Goal: Information Seeking & Learning: Learn about a topic

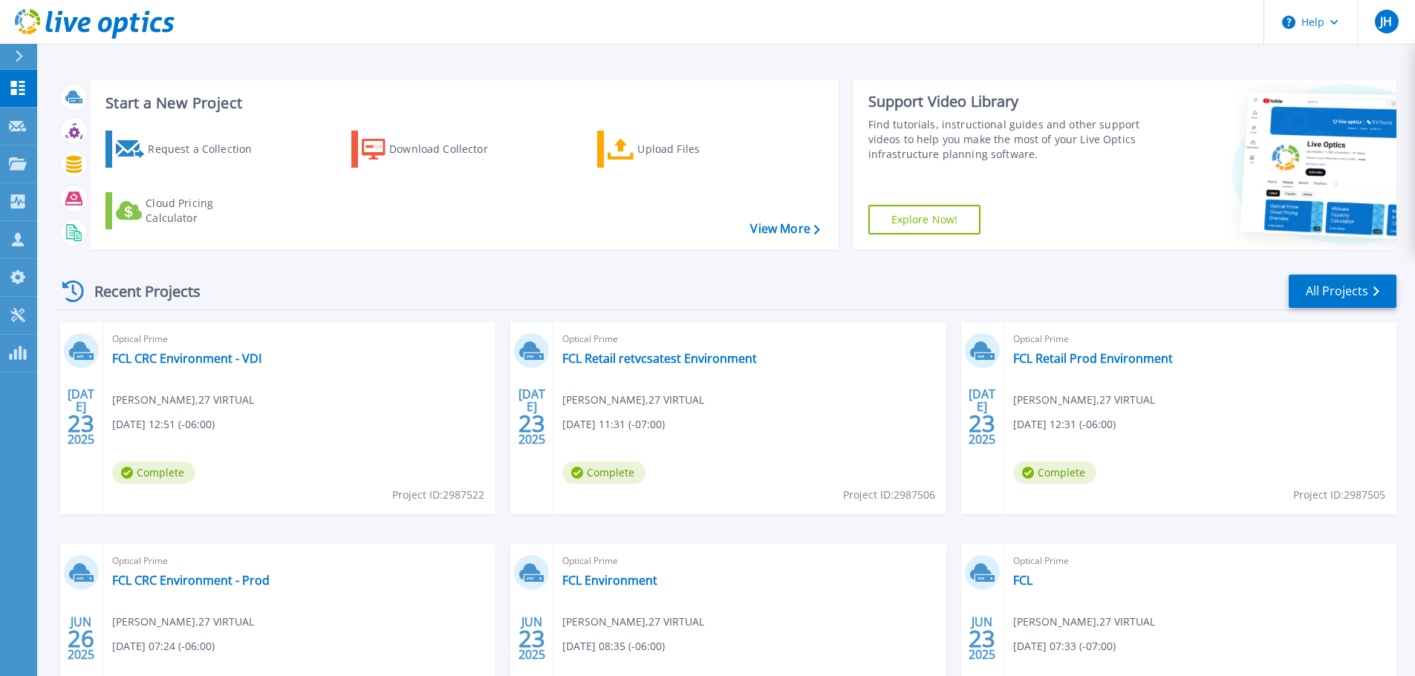
click at [1155, 94] on div at bounding box center [1274, 164] width 243 height 169
click at [1040, 357] on link "FCL Retail Prod Environment" at bounding box center [1093, 358] width 160 height 15
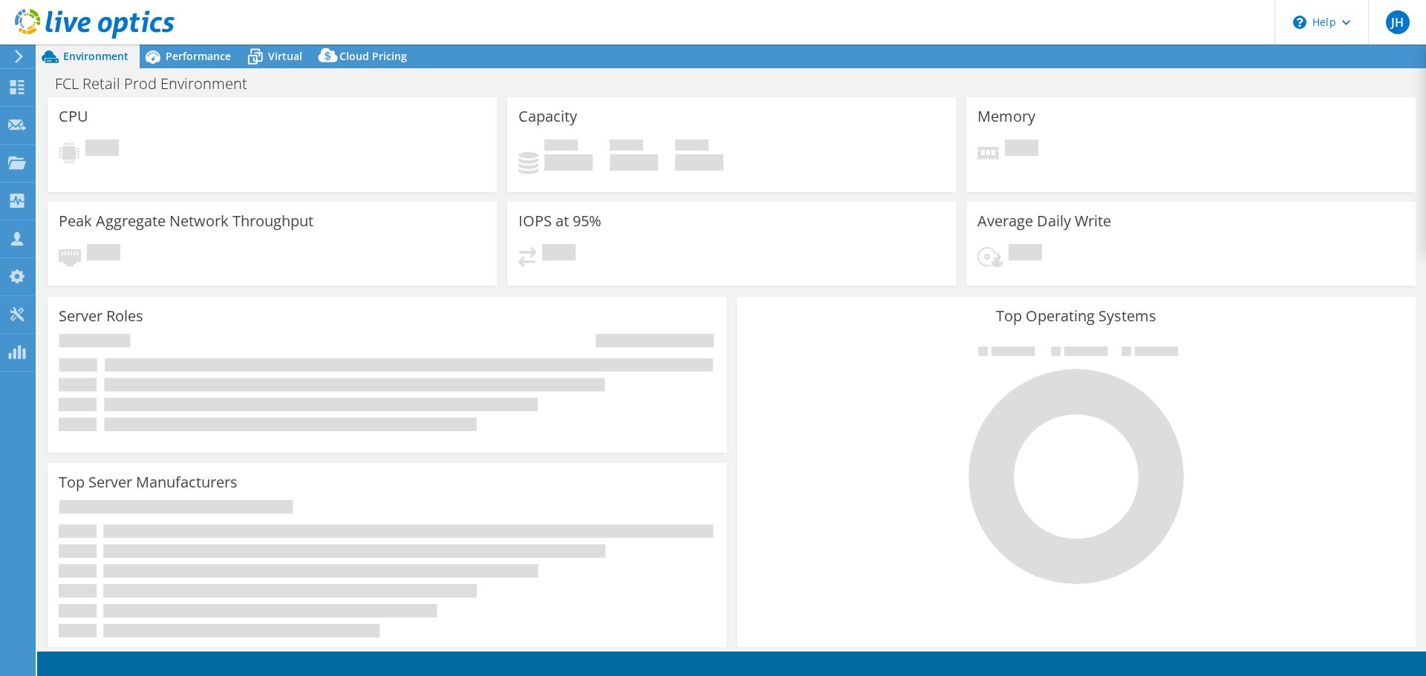
select select "USD"
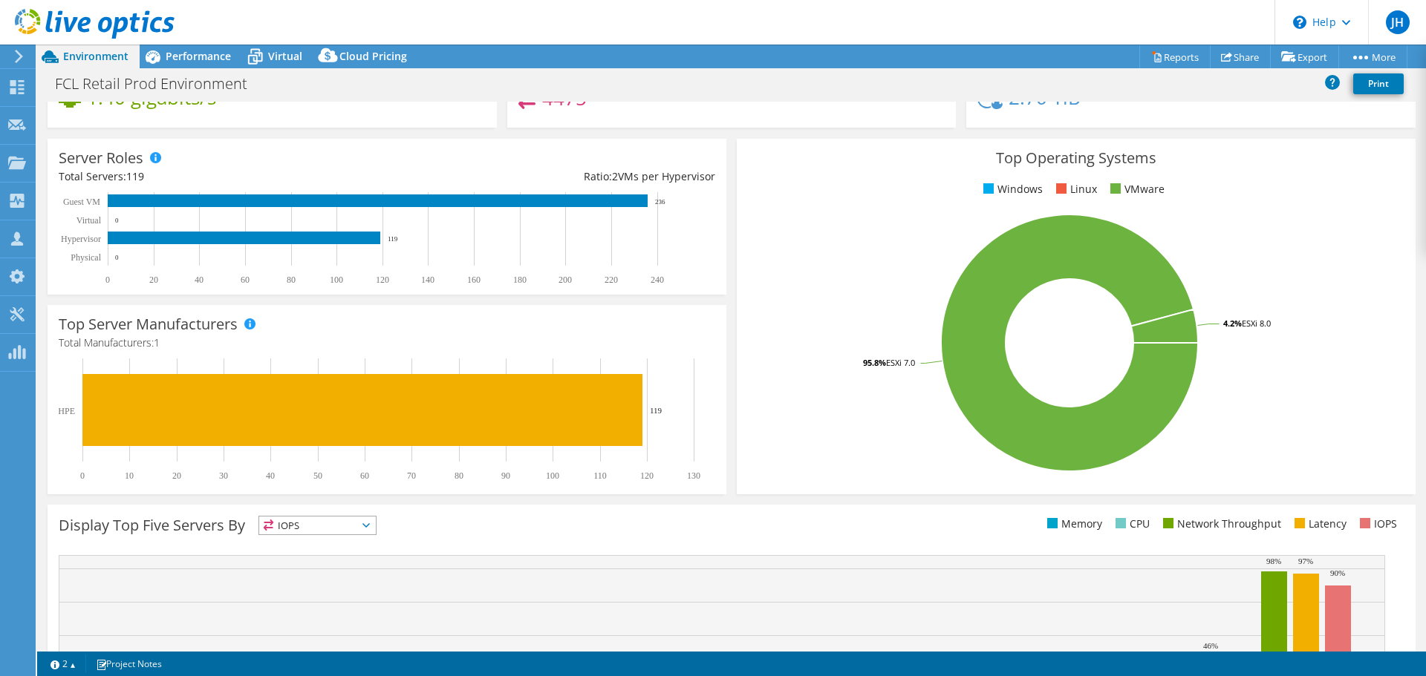
scroll to position [297, 0]
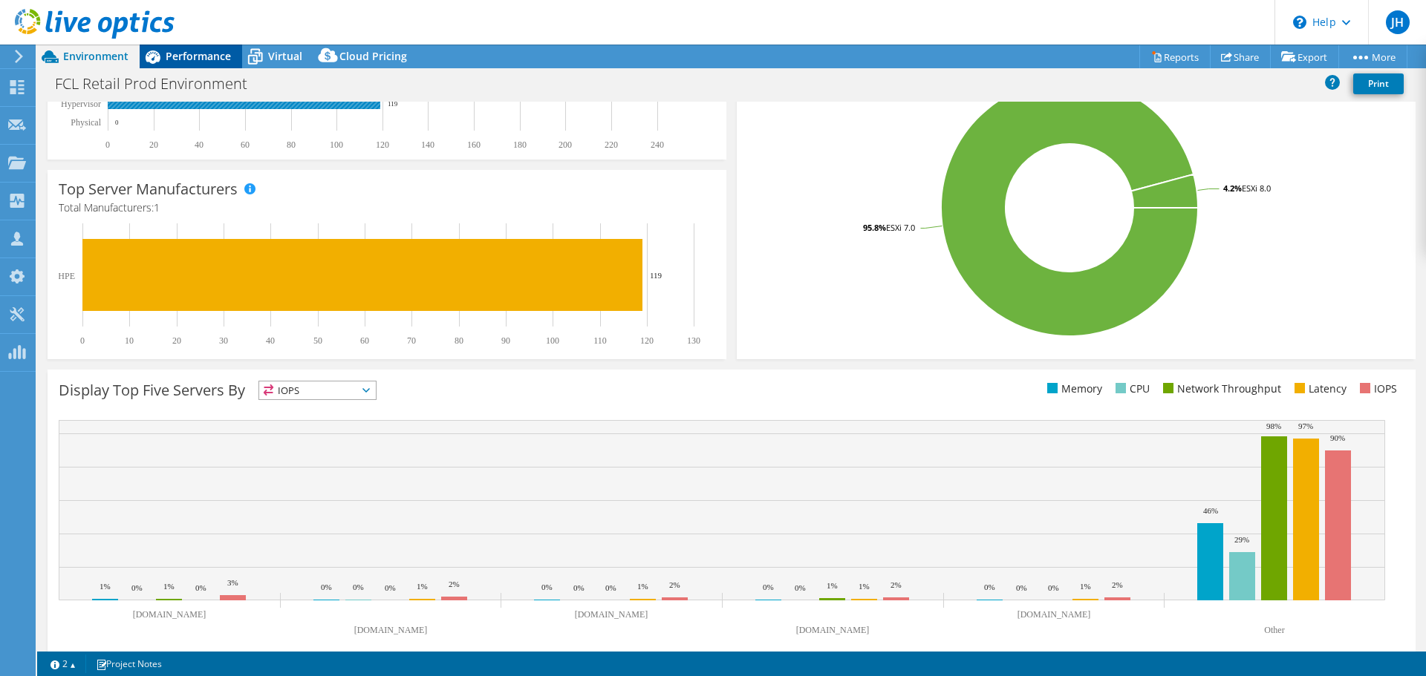
click at [197, 57] on span "Performance" at bounding box center [198, 56] width 65 height 14
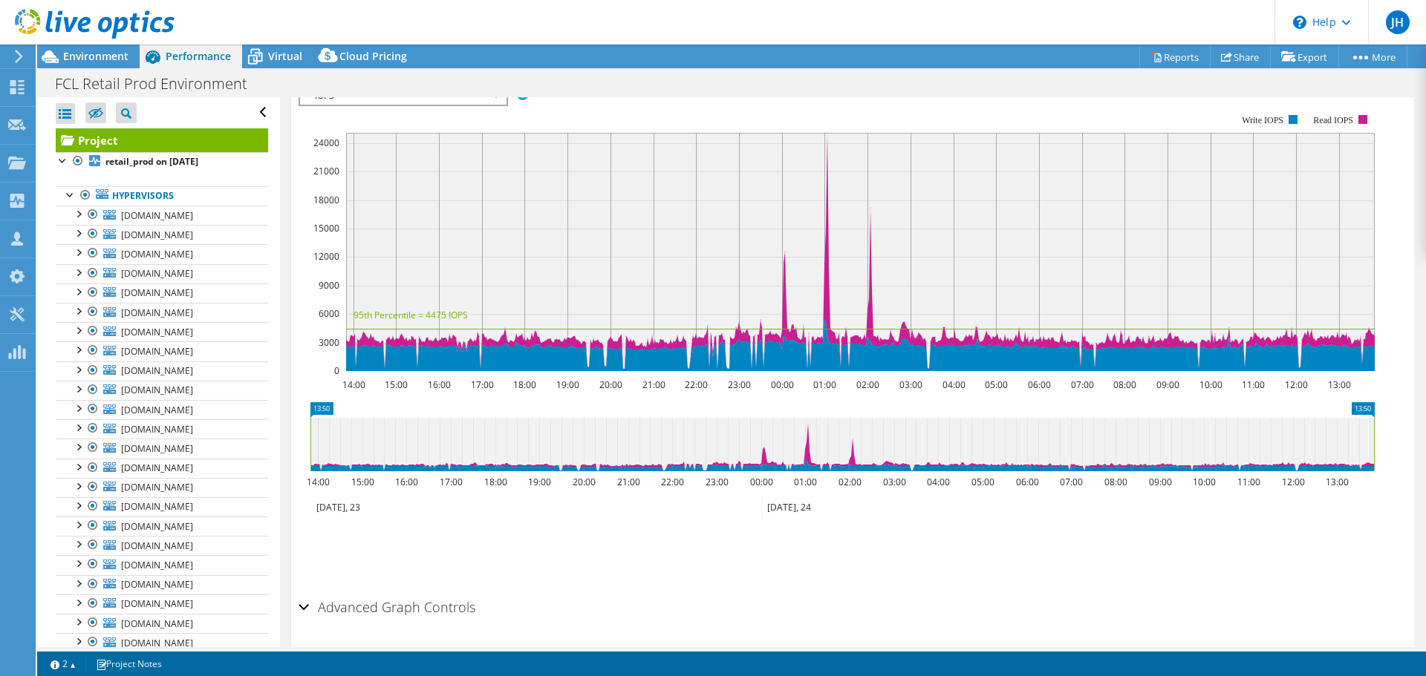
scroll to position [0, 0]
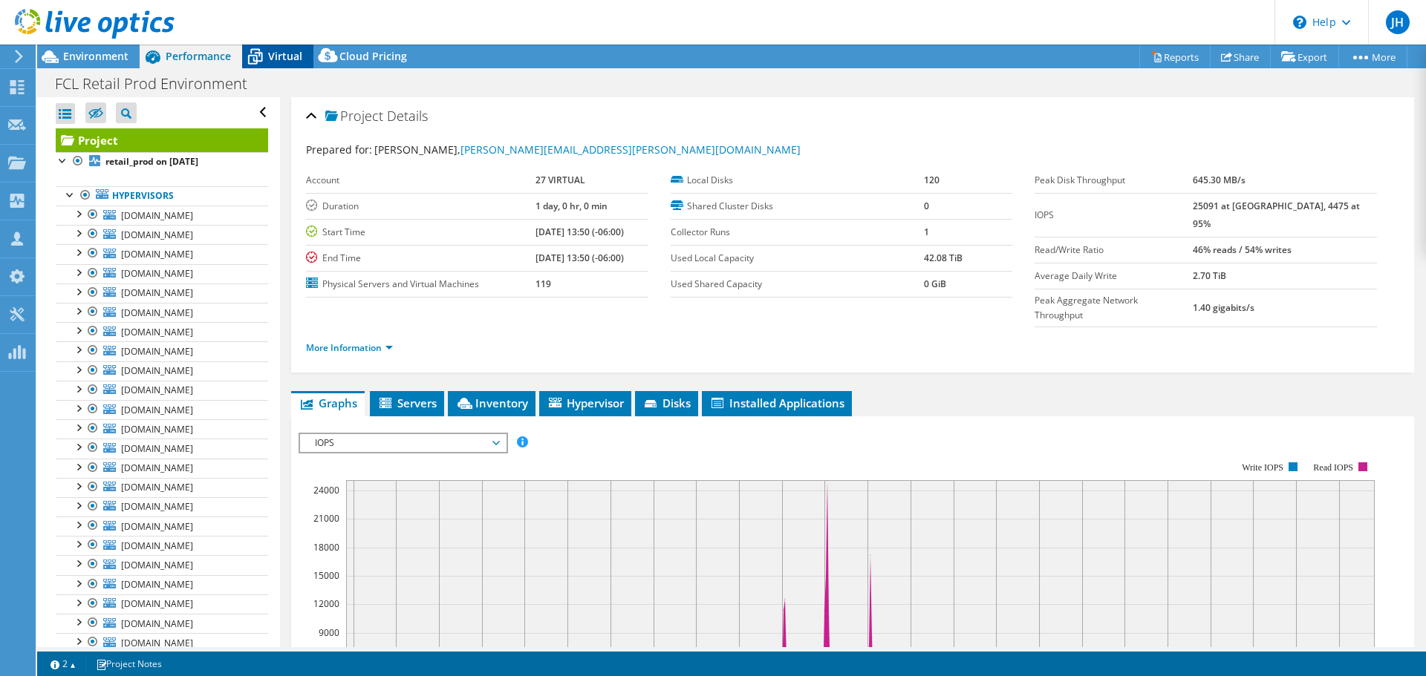
click at [255, 53] on icon at bounding box center [255, 58] width 15 height 12
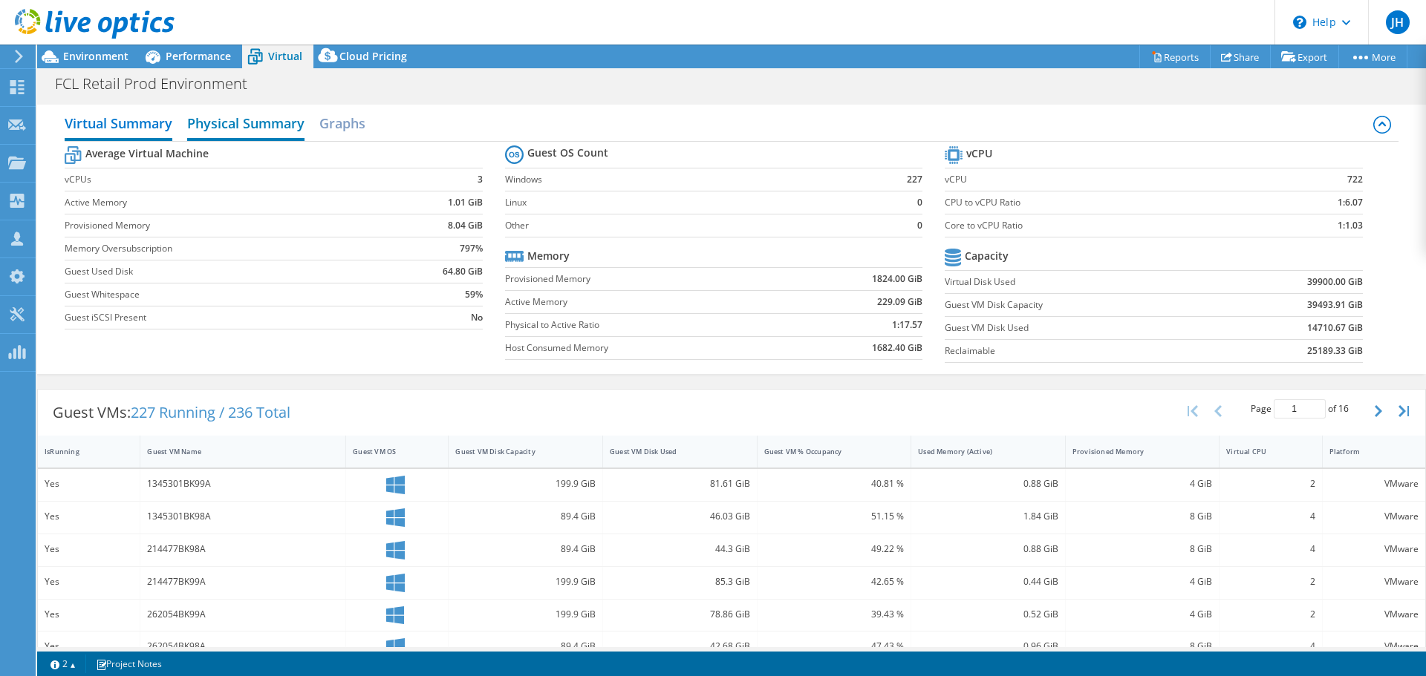
click at [211, 122] on h2 "Physical Summary" at bounding box center [245, 124] width 117 height 33
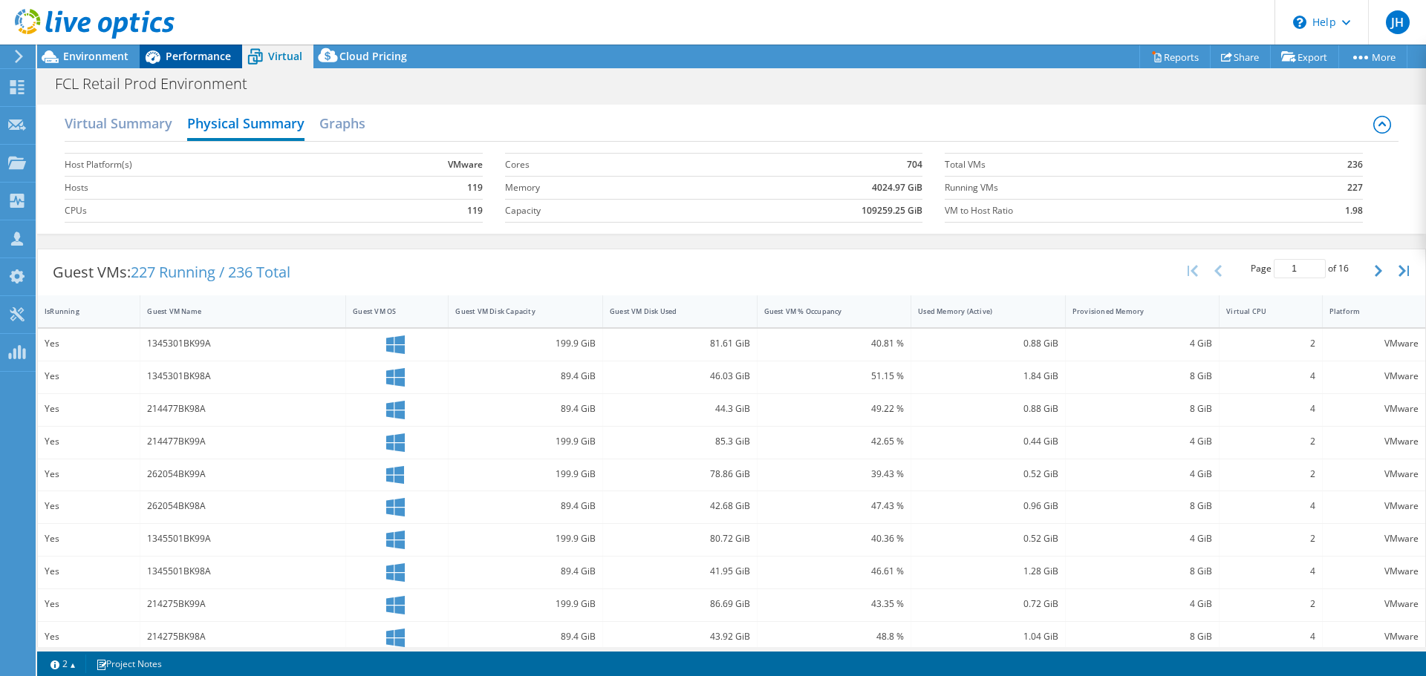
click at [196, 59] on span "Performance" at bounding box center [198, 56] width 65 height 14
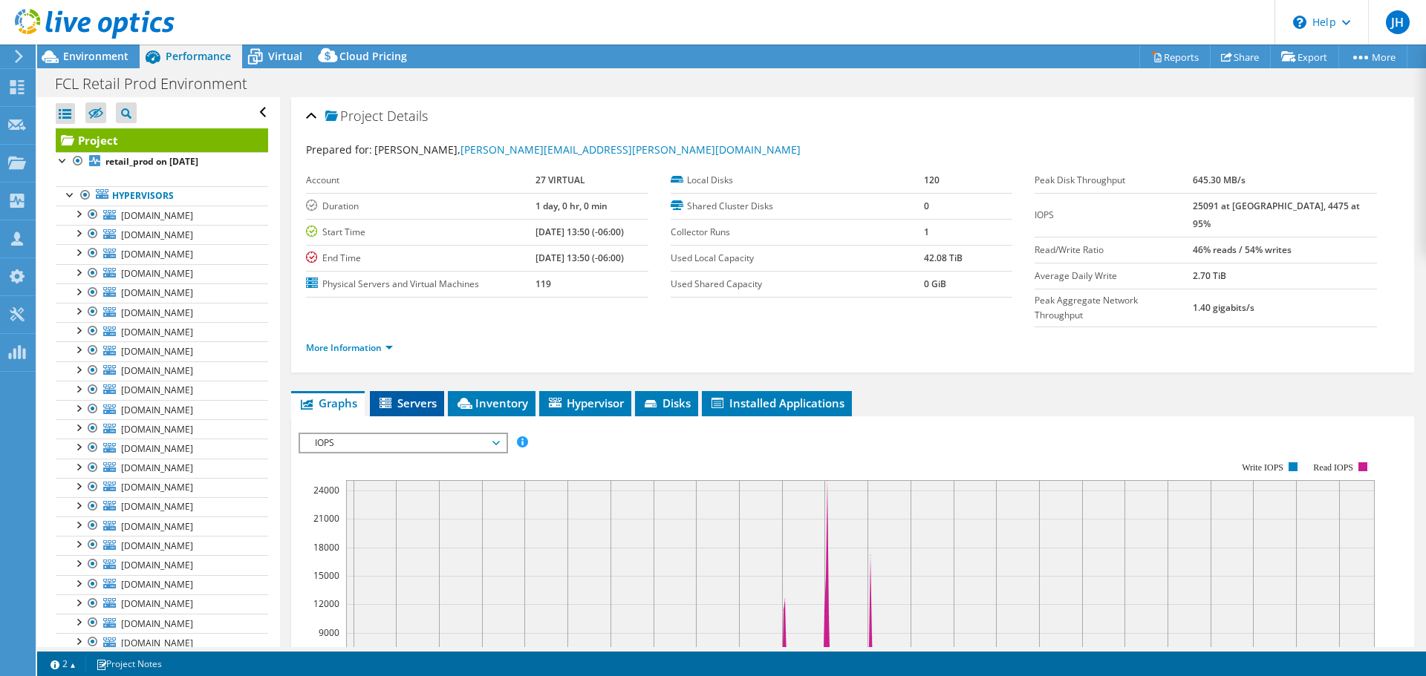
click at [418, 396] on span "Servers" at bounding box center [406, 403] width 59 height 15
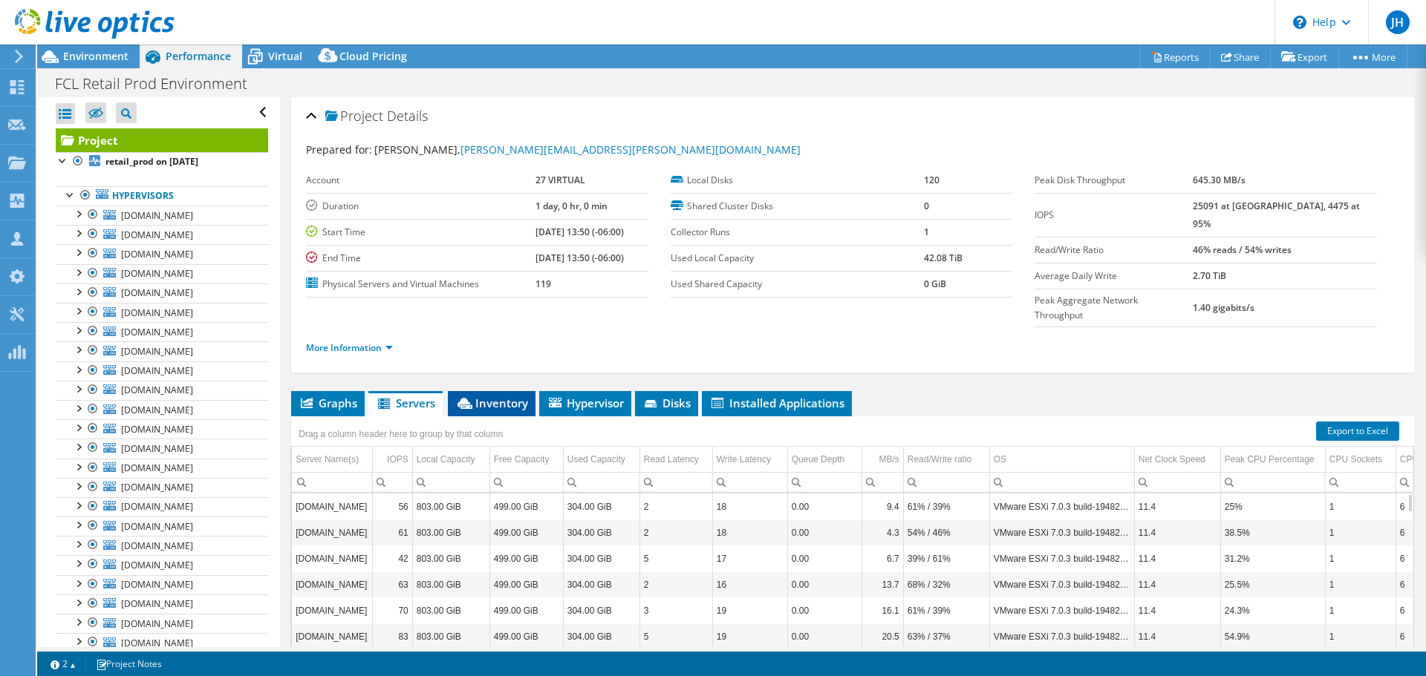
click at [489, 396] on span "Inventory" at bounding box center [491, 403] width 73 height 15
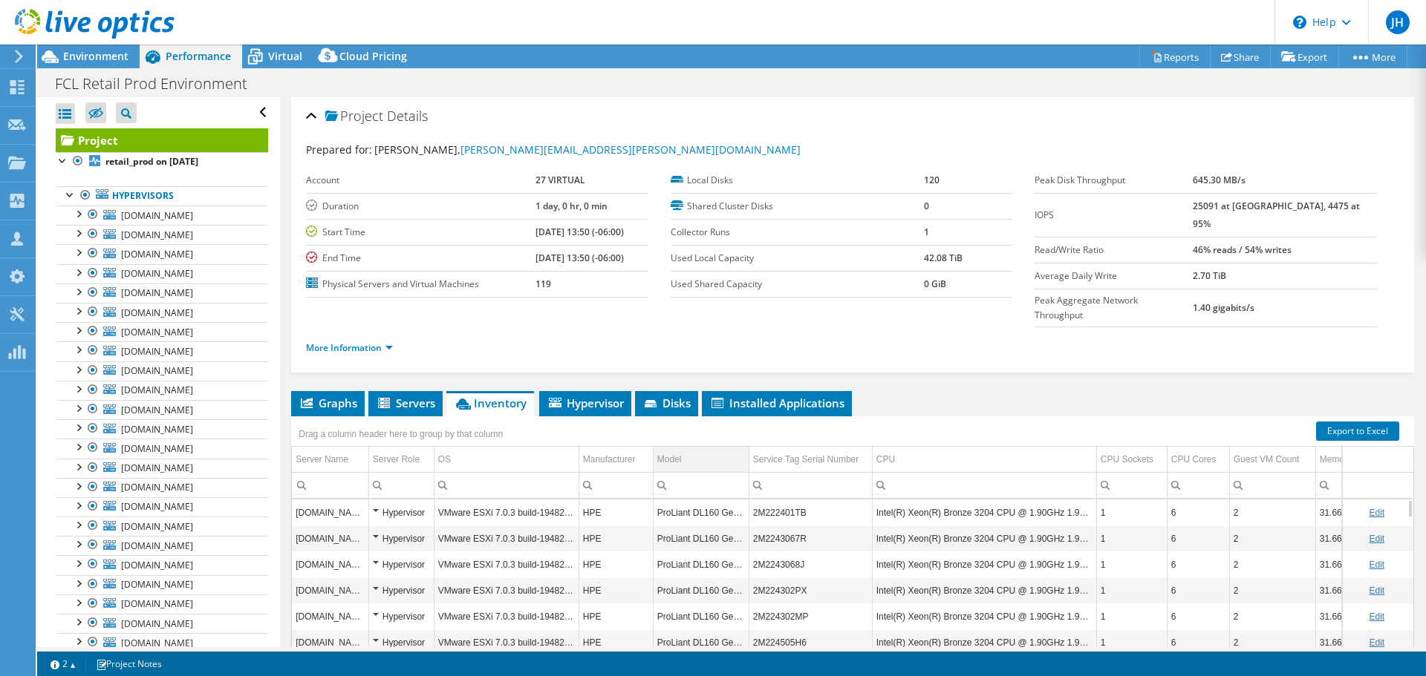
click at [707, 447] on td "Model" at bounding box center [701, 460] width 96 height 26
click at [709, 447] on td "Model" at bounding box center [701, 460] width 96 height 26
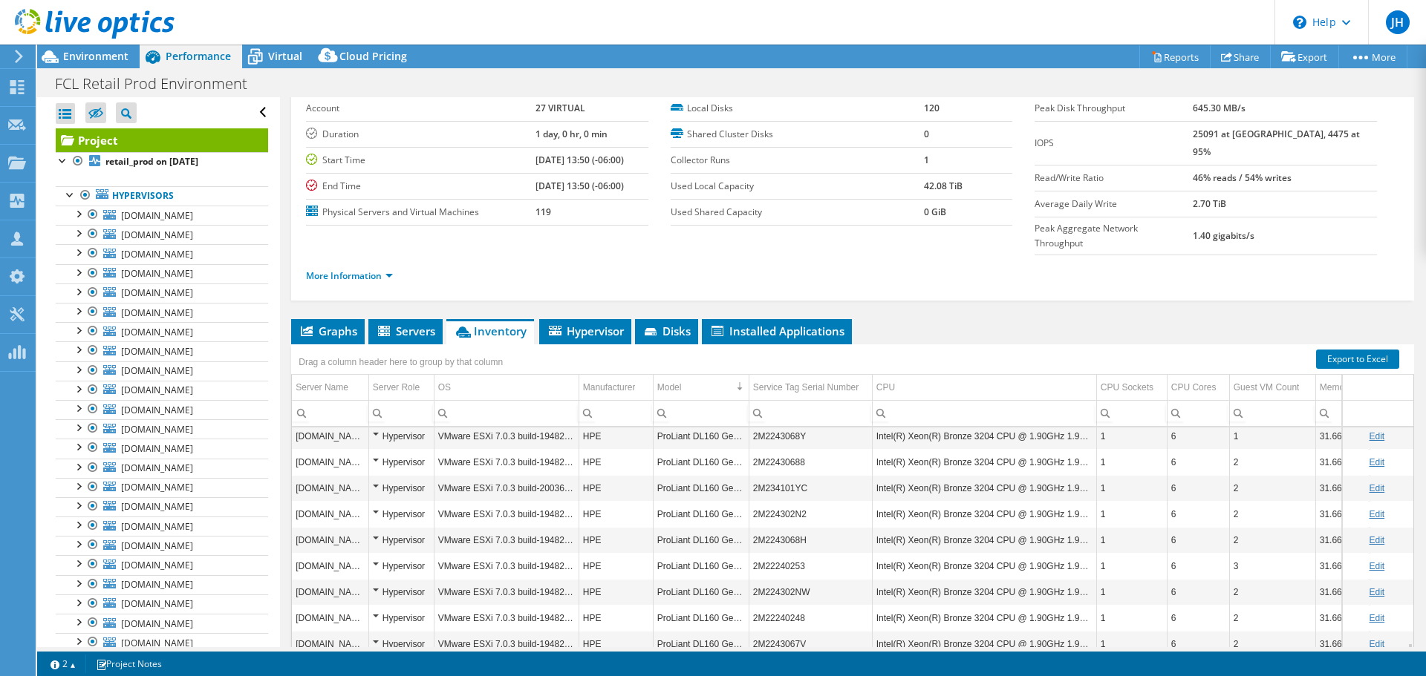
scroll to position [100, 0]
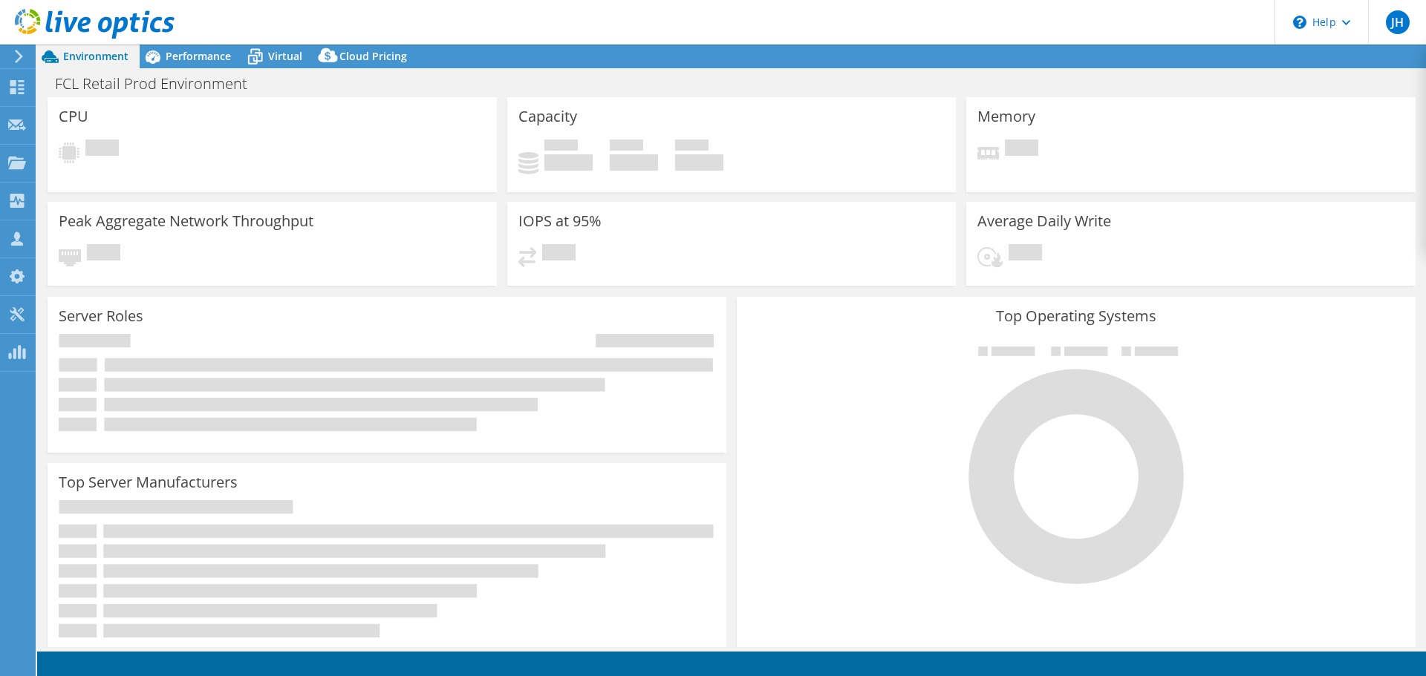
select select "USD"
